Goal: Book appointment/travel/reservation

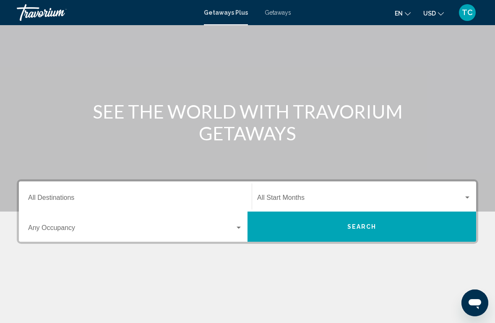
scroll to position [40, 0]
click at [171, 191] on div "Destination All Destinations" at bounding box center [135, 196] width 214 height 26
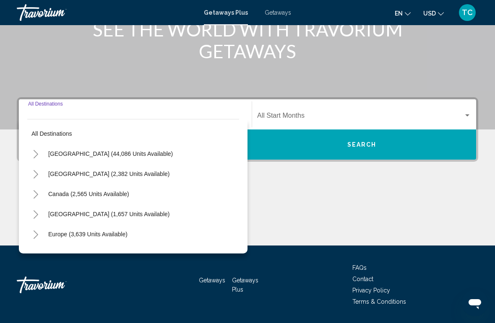
scroll to position [145, 0]
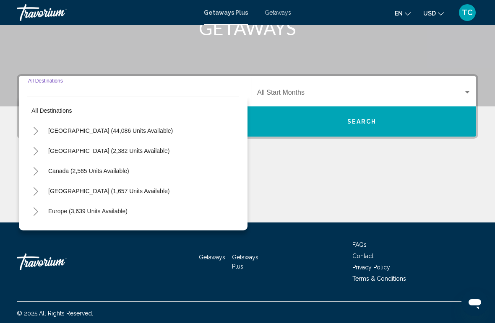
click at [119, 129] on span "[GEOGRAPHIC_DATA] (44,086 units available)" at bounding box center [110, 130] width 124 height 7
type input "**********"
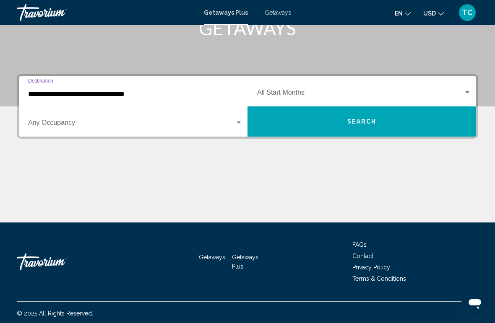
click at [237, 120] on div "Search widget" at bounding box center [239, 122] width 8 height 7
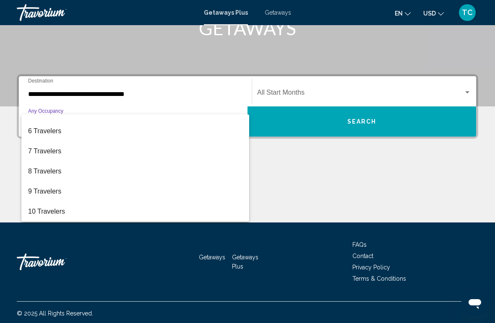
scroll to position [94, 0]
click at [321, 171] on div at bounding box center [247, 161] width 495 height 323
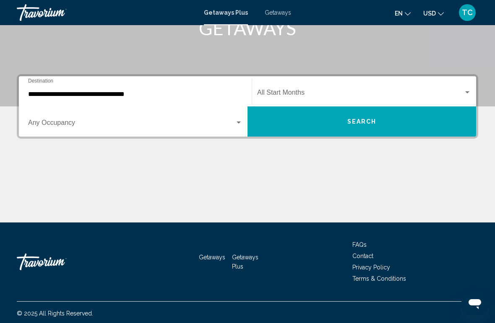
click at [370, 122] on span "Search" at bounding box center [361, 122] width 29 height 7
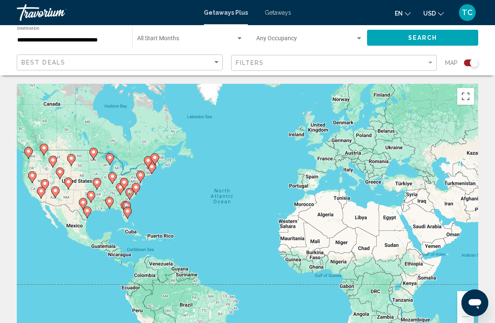
click at [468, 97] on button "Toggle fullscreen view" at bounding box center [465, 96] width 17 height 17
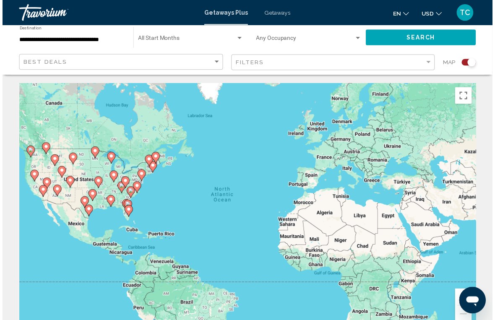
scroll to position [10, 0]
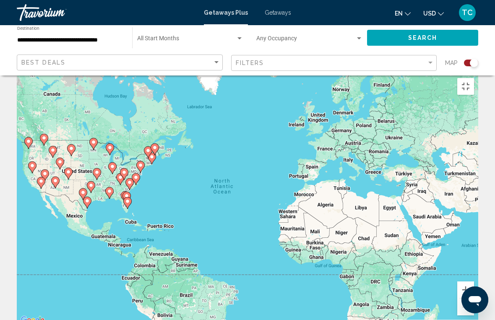
click at [474, 78] on button "Toggle fullscreen view" at bounding box center [465, 86] width 17 height 17
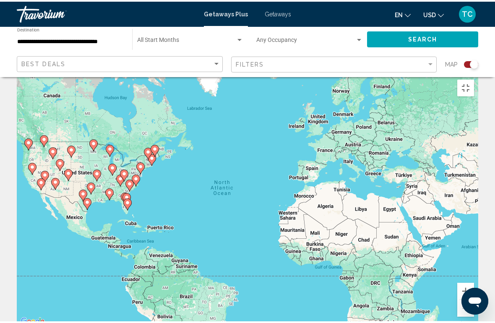
scroll to position [0, 0]
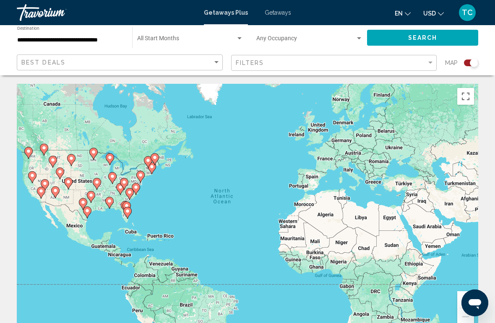
click at [467, 60] on div "Search widget" at bounding box center [471, 63] width 14 height 7
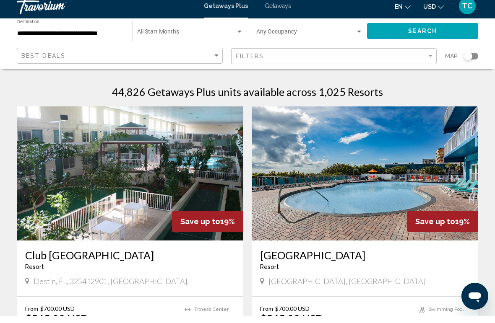
click at [472, 60] on div "Search widget" at bounding box center [471, 63] width 14 height 7
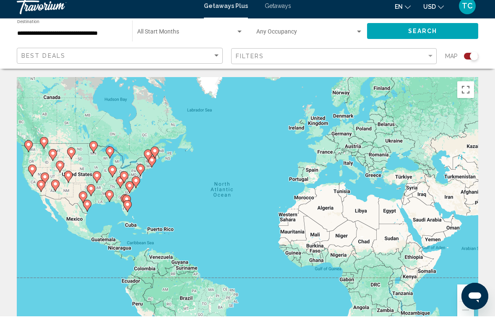
click at [465, 60] on div "Search widget" at bounding box center [471, 63] width 14 height 7
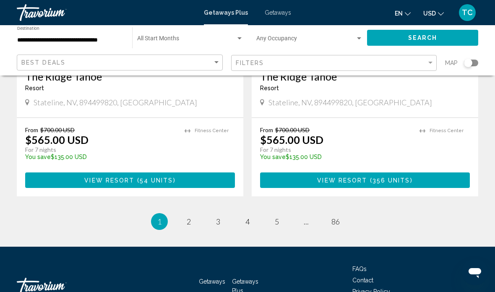
scroll to position [1638, 0]
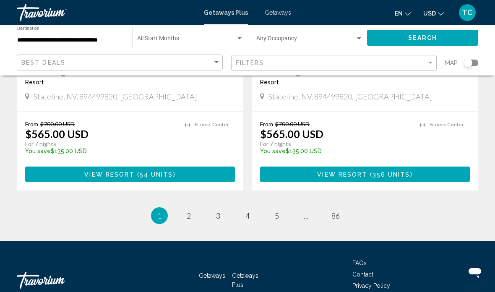
click at [25, 207] on ul "1 / 86 You're on page 1 page 2 page 3 page 4 page 5 page ... page 86" at bounding box center [247, 215] width 461 height 17
click at [191, 208] on link "page 2" at bounding box center [188, 215] width 15 height 15
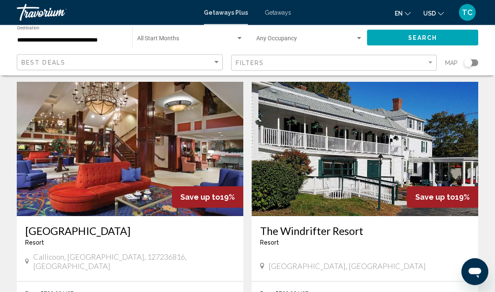
scroll to position [897, 0]
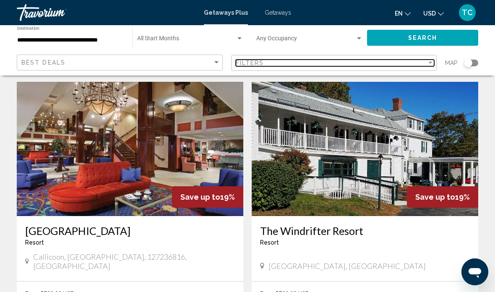
click at [431, 60] on div "Filter" at bounding box center [430, 63] width 8 height 7
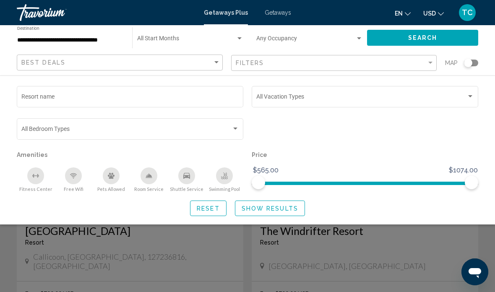
click at [235, 128] on div "Search widget" at bounding box center [235, 128] width 4 height 2
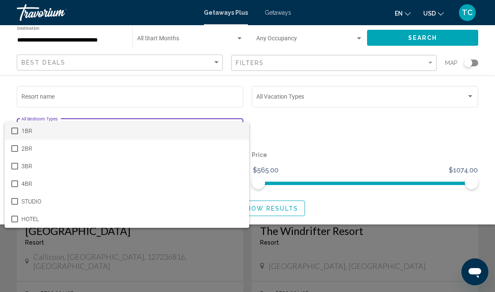
click at [325, 114] on div at bounding box center [247, 146] width 495 height 292
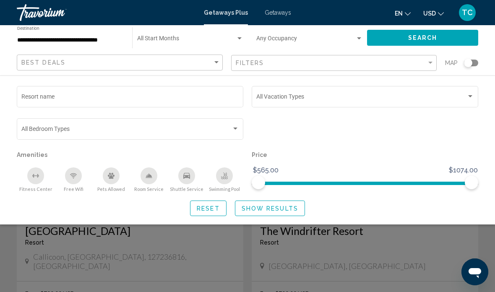
click at [469, 96] on div "Search widget" at bounding box center [470, 96] width 4 height 2
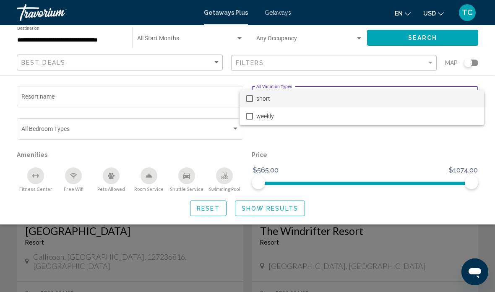
click at [306, 144] on div at bounding box center [247, 146] width 495 height 292
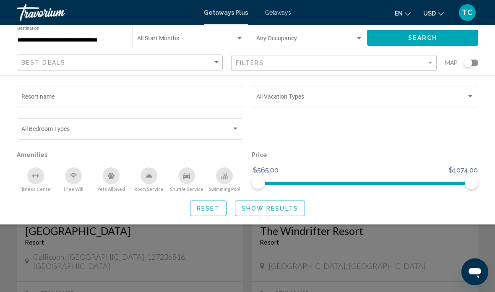
click at [130, 125] on div "Bedroom Types All Bedroom Types" at bounding box center [130, 128] width 218 height 23
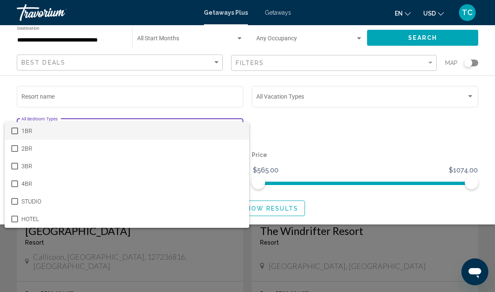
click at [32, 93] on div at bounding box center [247, 146] width 495 height 292
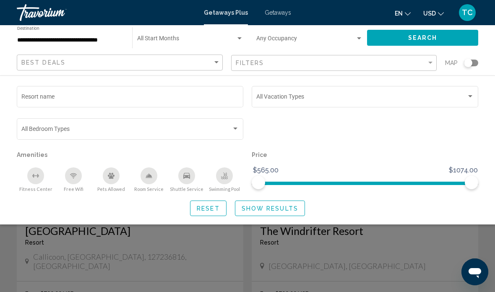
click at [30, 96] on input "Resort name" at bounding box center [130, 98] width 218 height 7
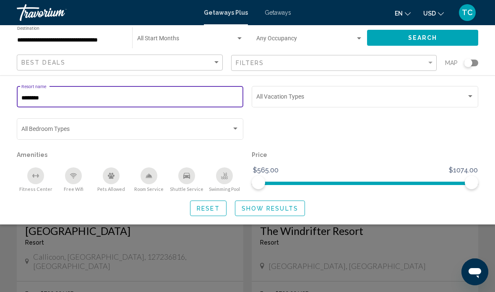
click at [431, 39] on span "Search" at bounding box center [422, 38] width 29 height 7
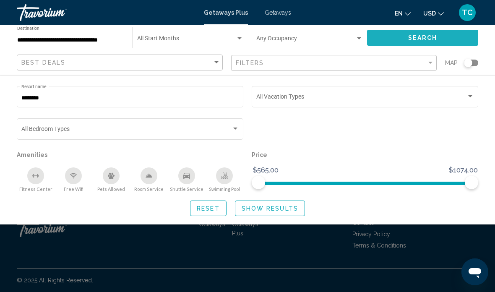
click at [424, 34] on button "Search" at bounding box center [422, 38] width 111 height 16
click at [417, 40] on span "Search" at bounding box center [422, 38] width 29 height 7
click at [83, 95] on input "********" at bounding box center [130, 98] width 218 height 7
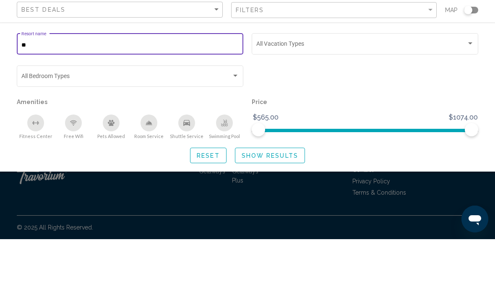
type input "*"
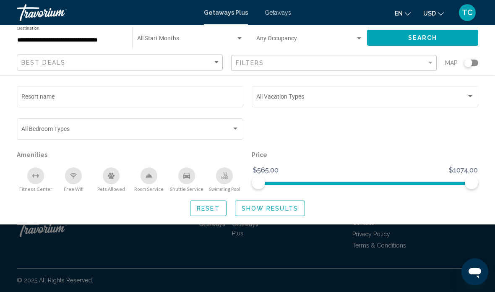
click at [433, 38] on span "Search" at bounding box center [422, 38] width 29 height 7
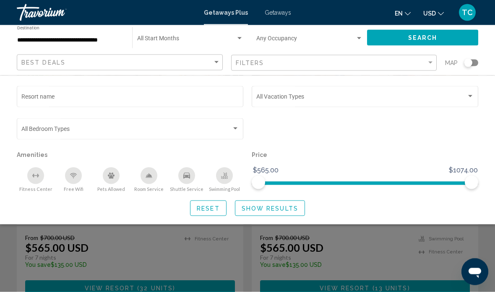
scroll to position [373, 0]
click at [438, 132] on div "Search widget" at bounding box center [364, 133] width 235 height 32
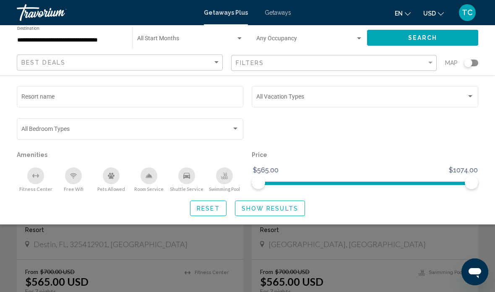
scroll to position [0, 0]
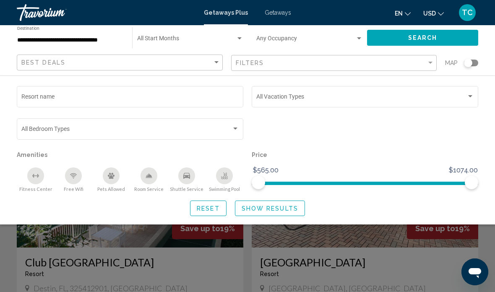
click at [236, 36] on div "Search widget" at bounding box center [240, 38] width 8 height 7
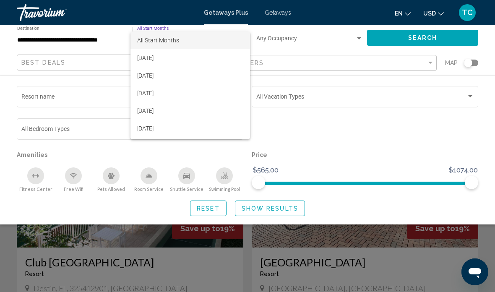
click at [325, 134] on div at bounding box center [247, 146] width 495 height 292
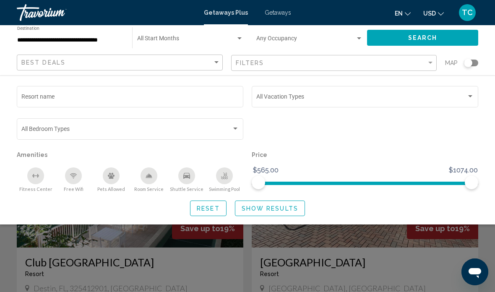
click at [362, 151] on p "Price" at bounding box center [364, 155] width 226 height 12
click at [214, 207] on span "Reset" at bounding box center [208, 208] width 23 height 7
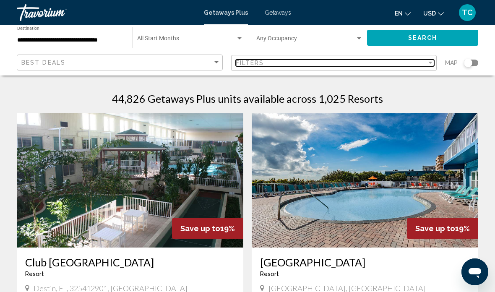
click at [429, 63] on div "Filter" at bounding box center [430, 63] width 4 height 2
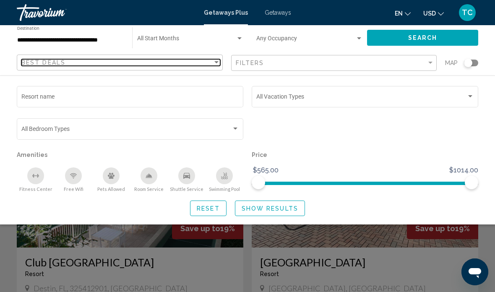
click at [213, 61] on div "Sort by" at bounding box center [216, 62] width 8 height 7
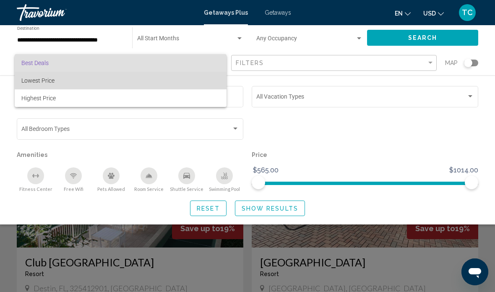
click at [50, 79] on span "Lowest Price" at bounding box center [37, 80] width 33 height 7
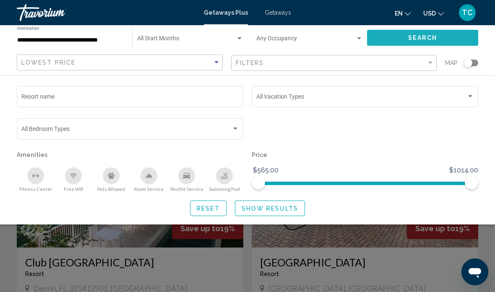
click at [393, 38] on button "Search" at bounding box center [422, 38] width 111 height 16
